Goal: Task Accomplishment & Management: Complete application form

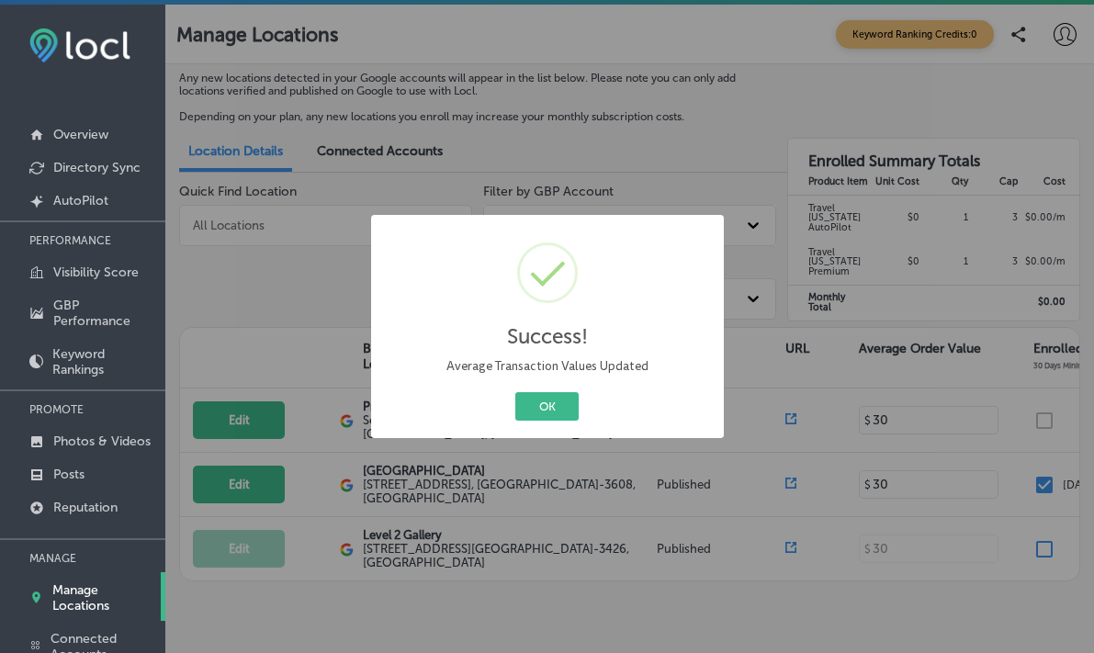
scroll to position [0, 499]
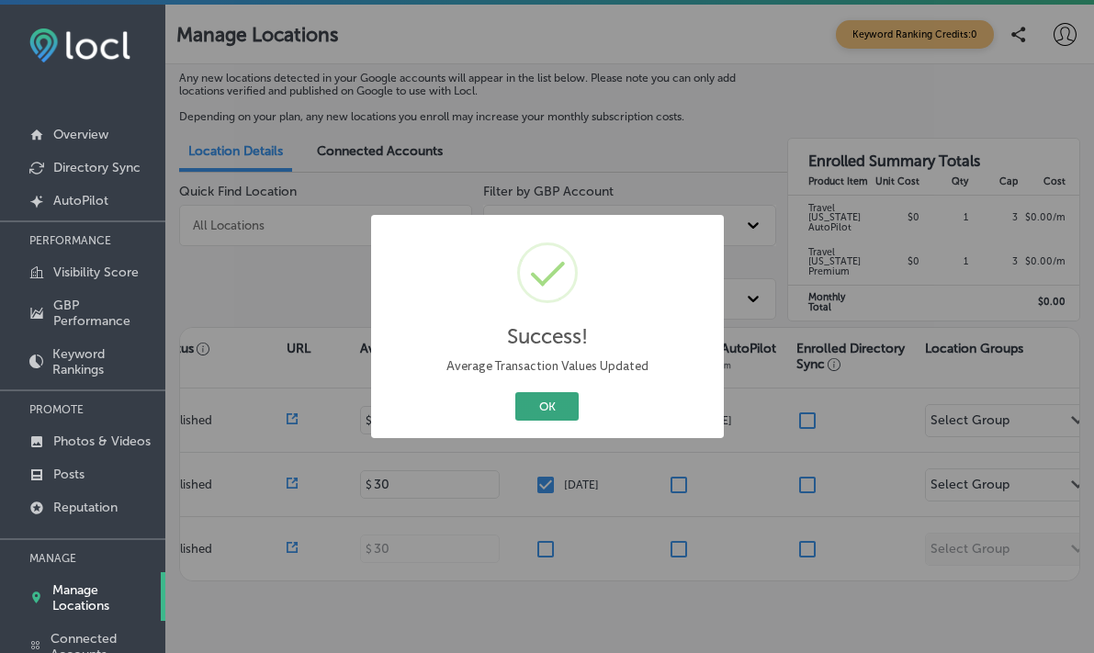
click at [547, 405] on button "OK" at bounding box center [546, 406] width 63 height 28
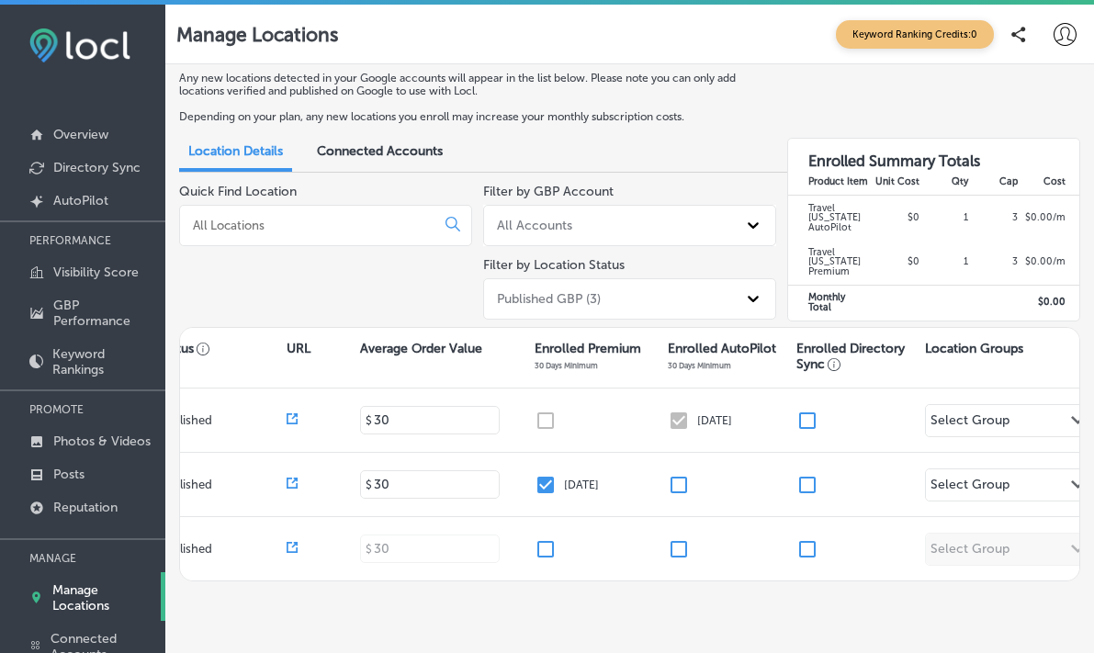
type input "30"
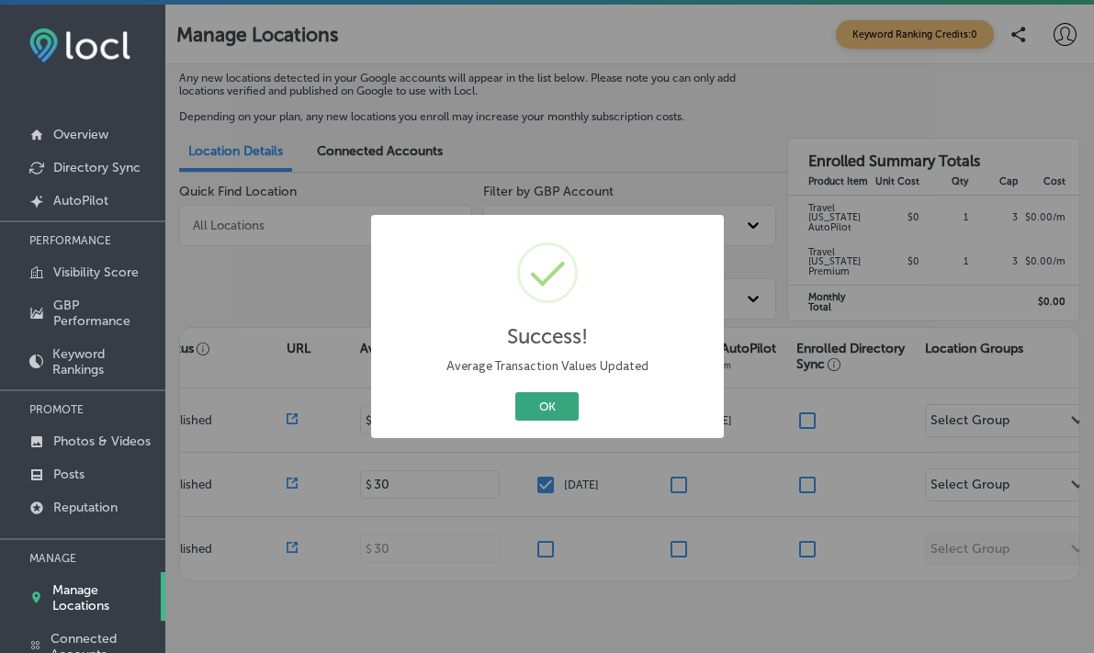
click at [565, 405] on button "OK" at bounding box center [546, 406] width 63 height 28
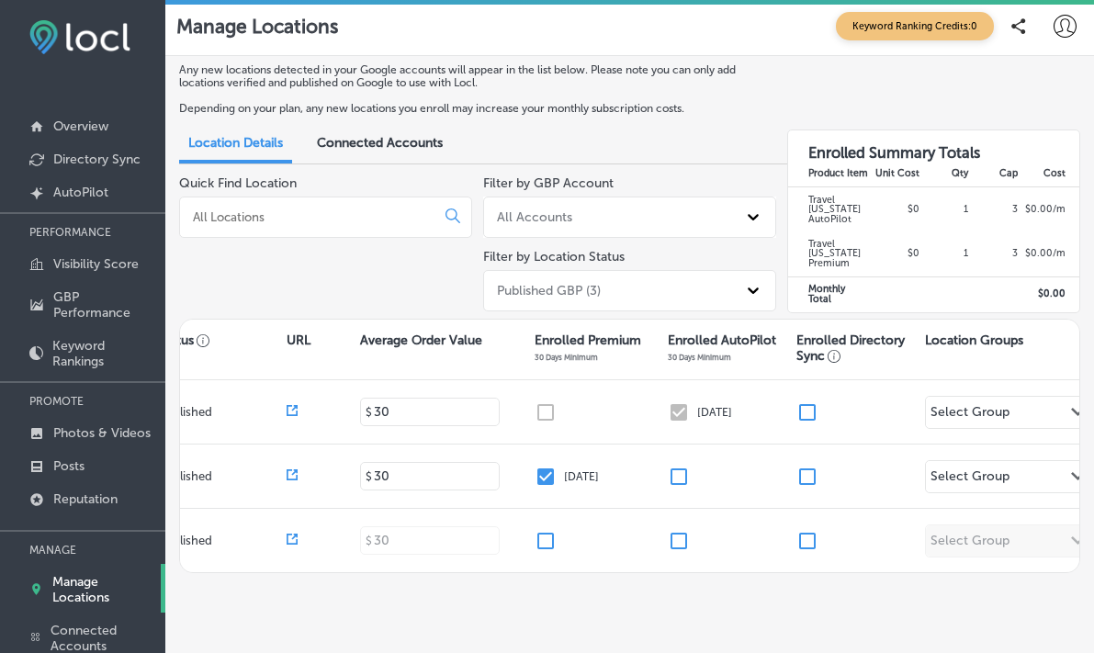
scroll to position [0, 0]
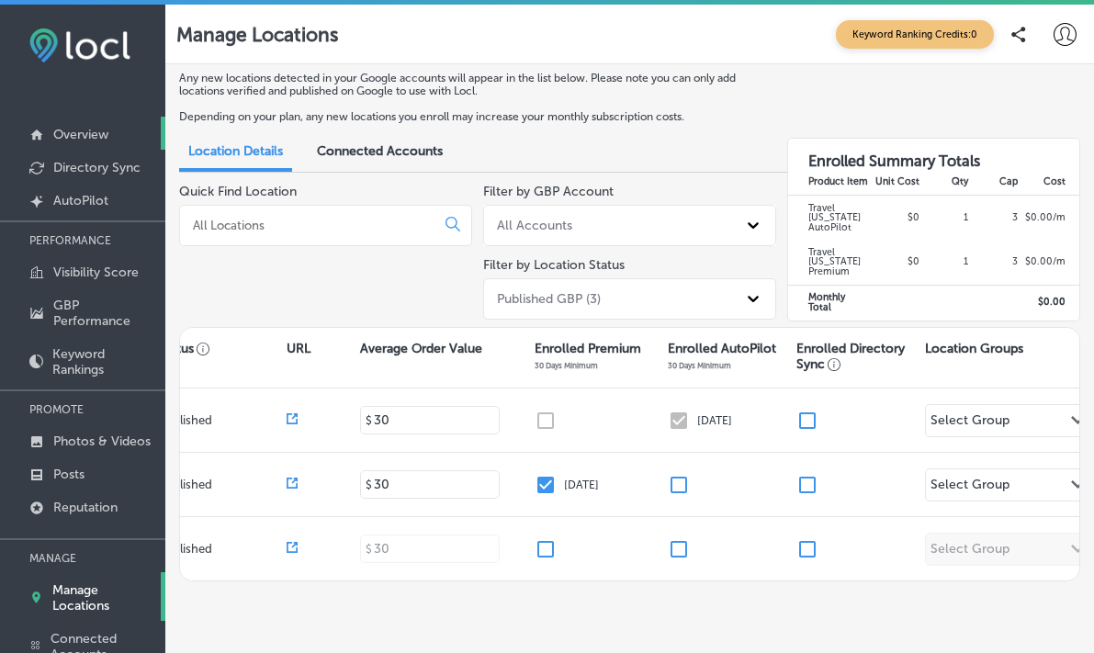
click at [90, 125] on link "Overview" at bounding box center [82, 133] width 165 height 33
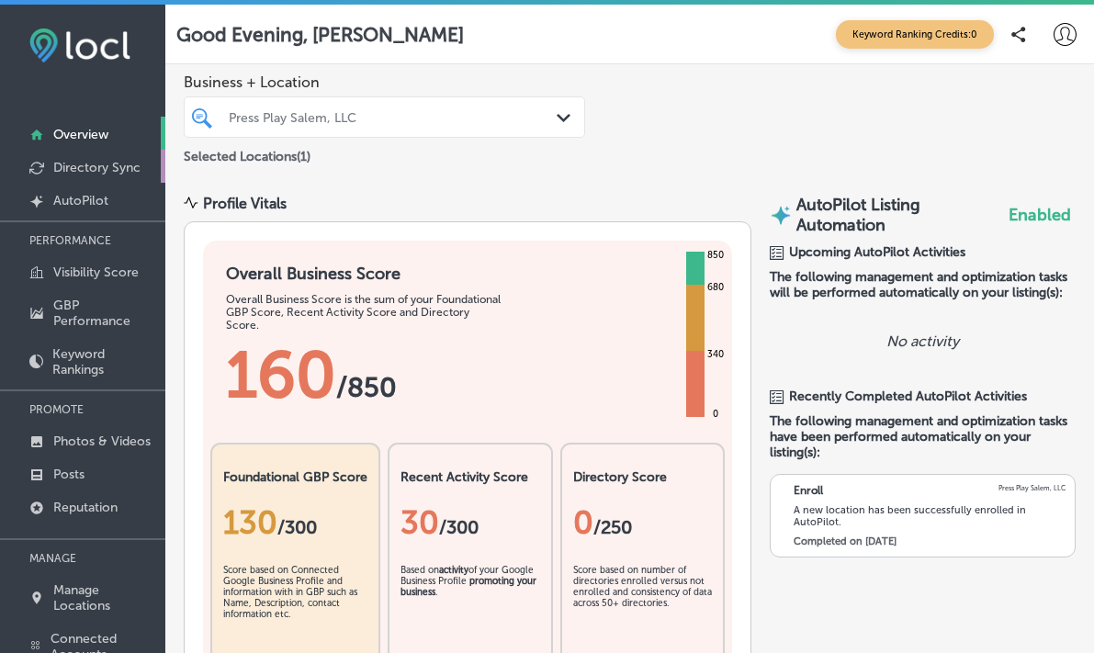
click at [89, 165] on p "Directory Sync" at bounding box center [96, 168] width 87 height 16
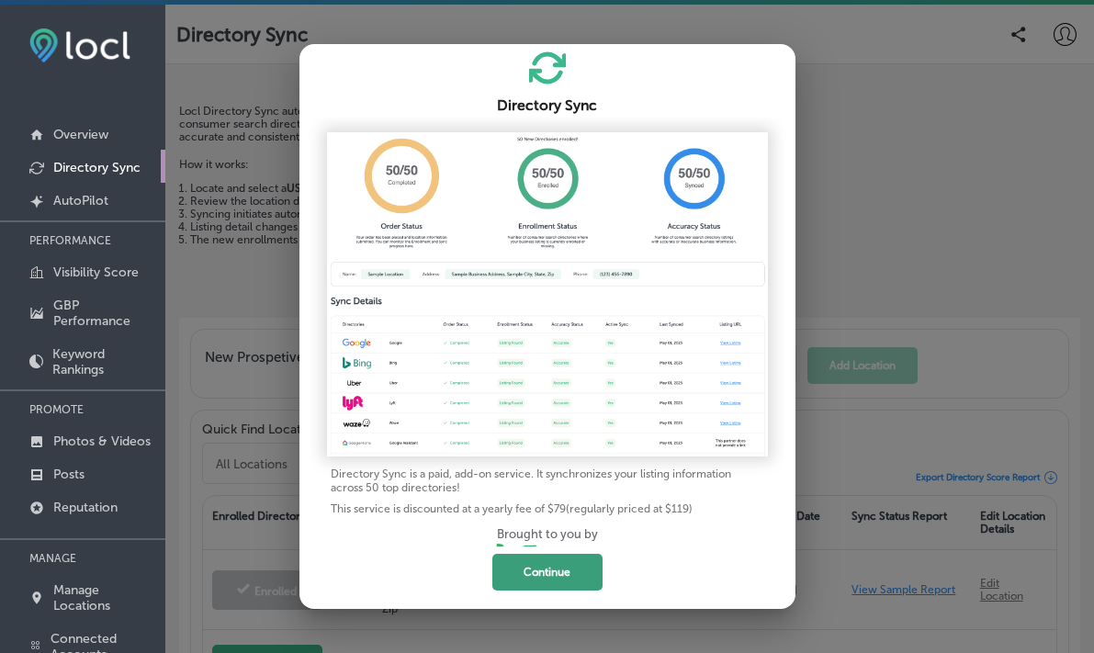
click at [547, 576] on button "Continue" at bounding box center [547, 572] width 110 height 37
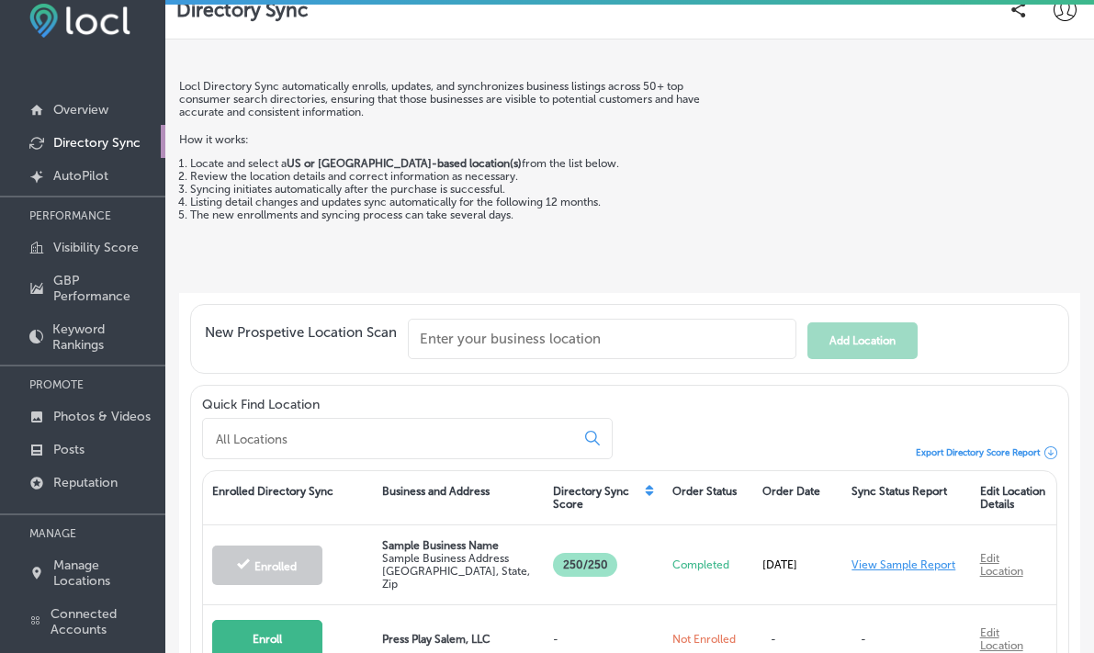
scroll to position [24, 0]
click at [81, 252] on p "Visibility Score" at bounding box center [95, 249] width 85 height 16
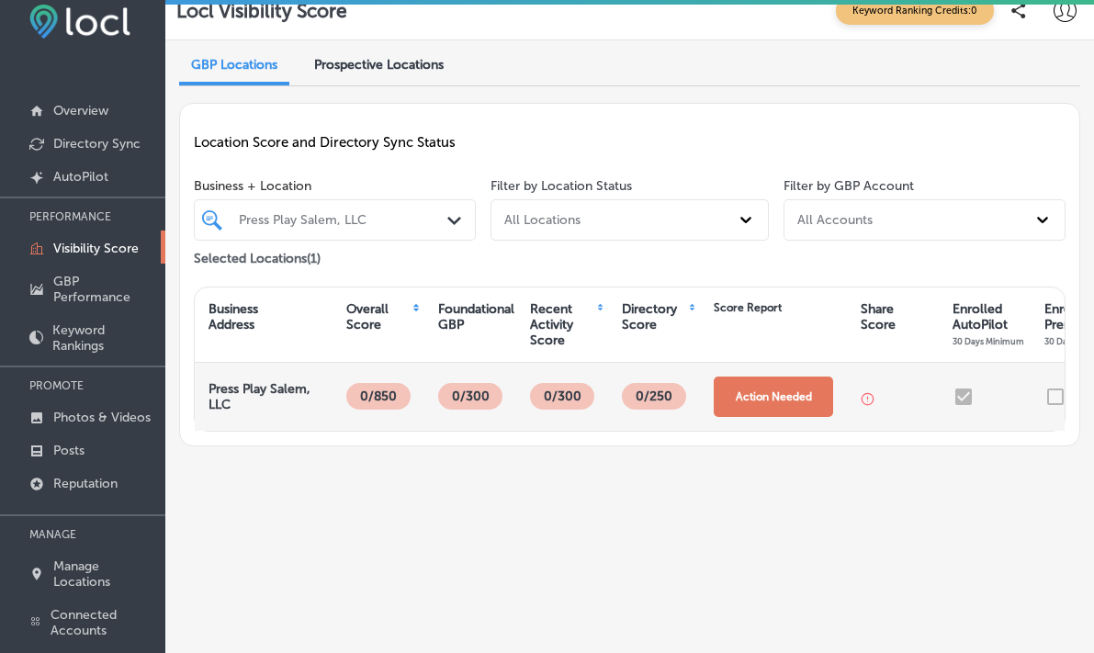
click at [805, 387] on button "Action Needed" at bounding box center [772, 396] width 119 height 40
select select "US"
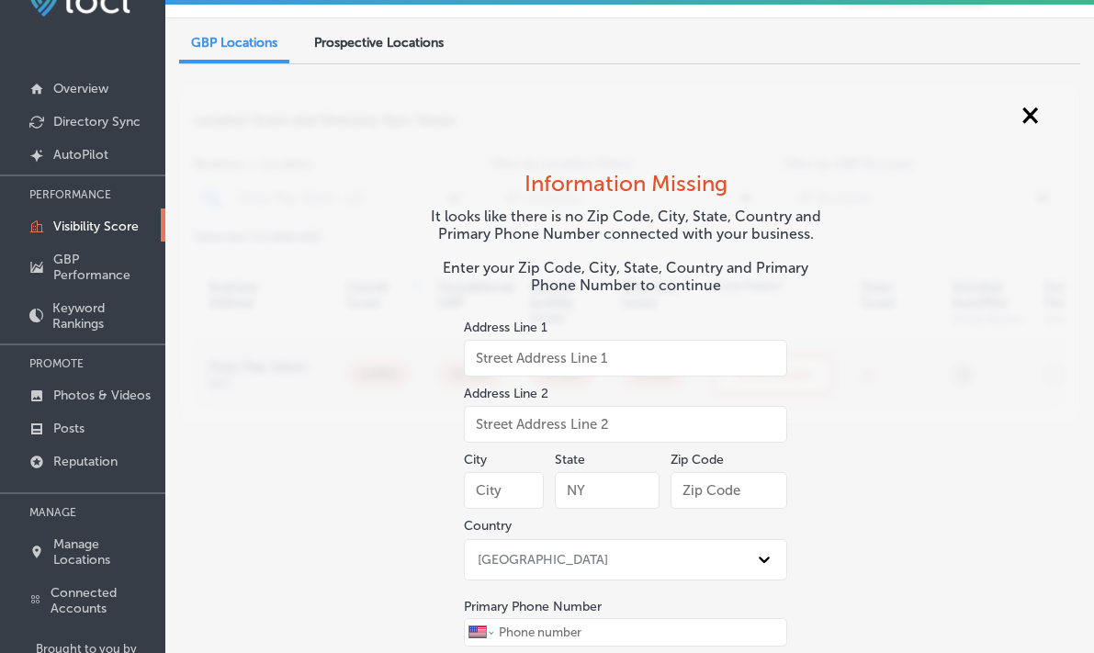
scroll to position [125, 0]
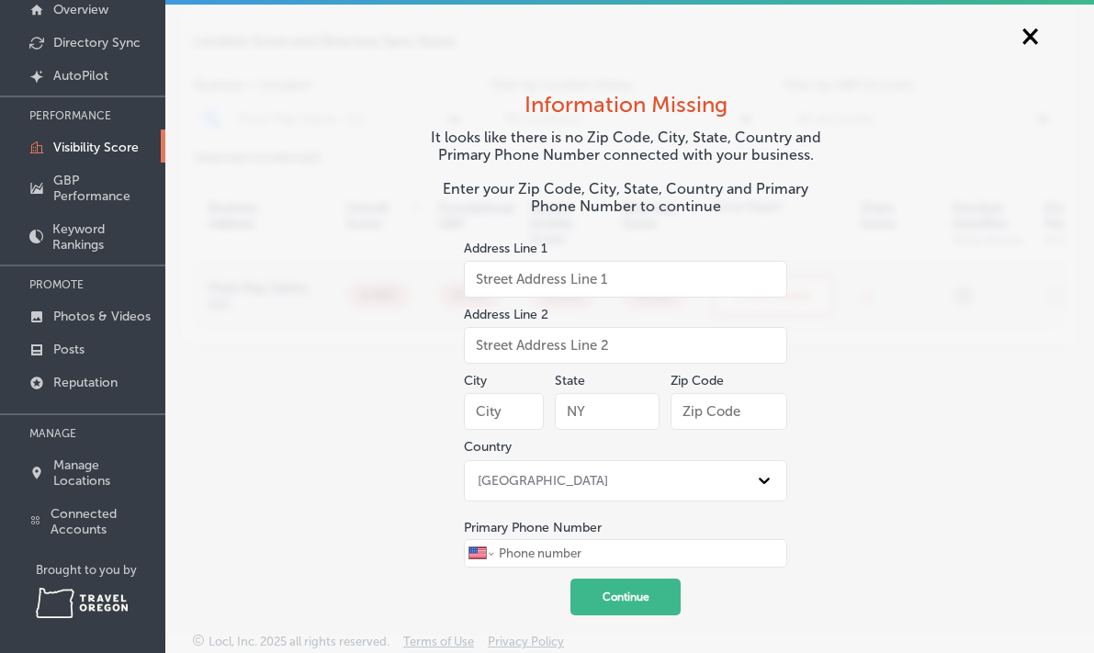
click at [704, 411] on input "text" at bounding box center [728, 411] width 117 height 37
type input "97302"
click at [503, 411] on input "text" at bounding box center [504, 411] width 80 height 37
type input "[GEOGRAPHIC_DATA]"
type input "OR"
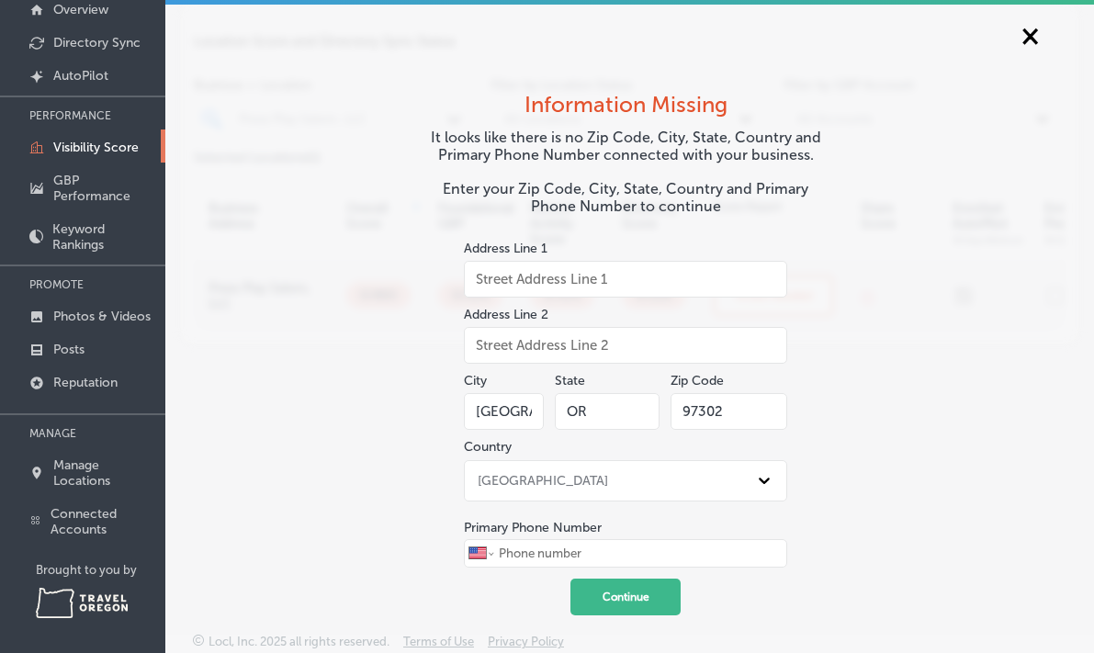
click at [589, 545] on input "tel" at bounding box center [639, 553] width 285 height 27
type input "[PHONE_NUMBER]"
click at [630, 586] on button "Continue" at bounding box center [625, 596] width 110 height 37
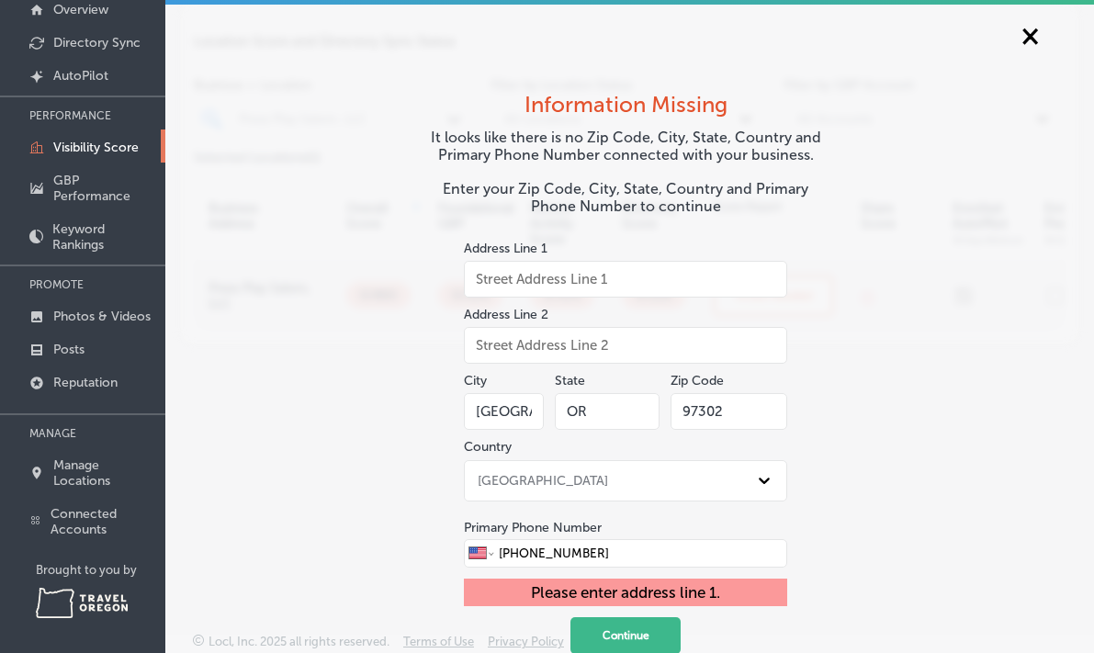
click at [513, 278] on input "text" at bounding box center [625, 279] width 323 height 37
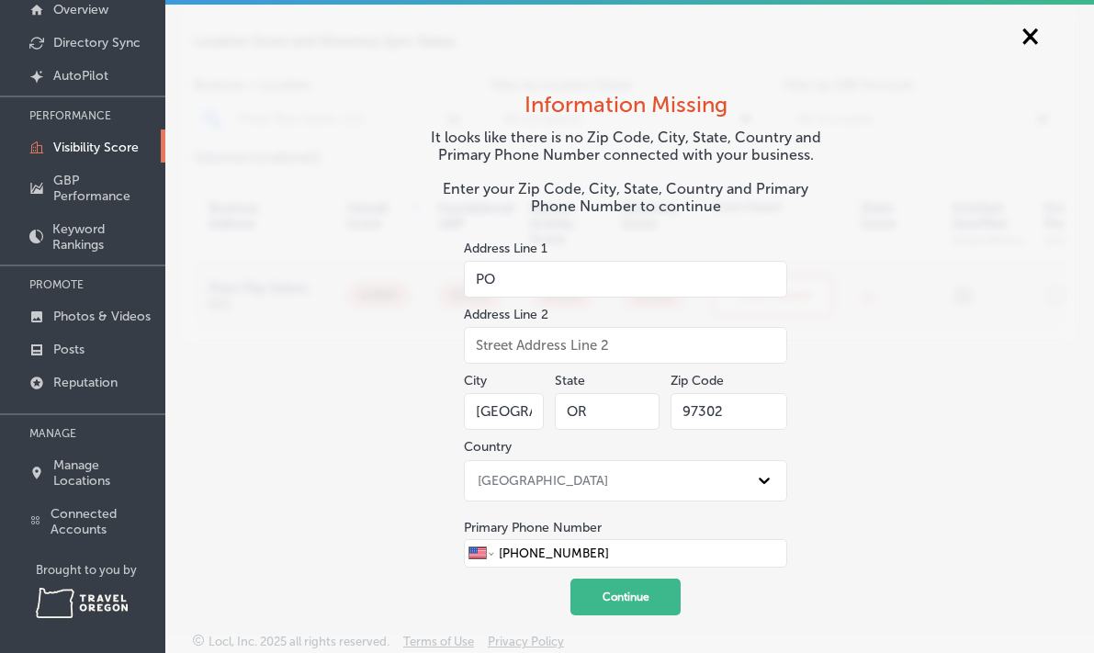
type input "P"
click at [62, 191] on p "GBP Performance" at bounding box center [104, 188] width 103 height 31
